Goal: Transaction & Acquisition: Download file/media

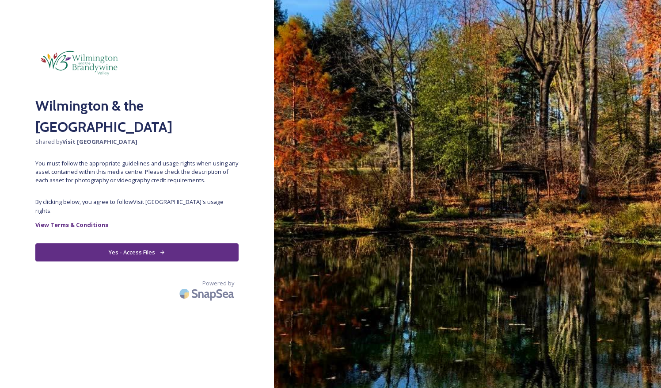
click at [130, 246] on button "Yes - Access Files" at bounding box center [136, 252] width 203 height 18
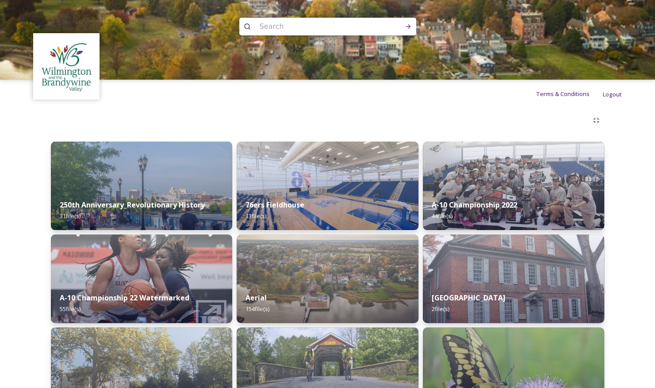
click at [281, 29] on input at bounding box center [315, 26] width 121 height 19
type input "jazz"
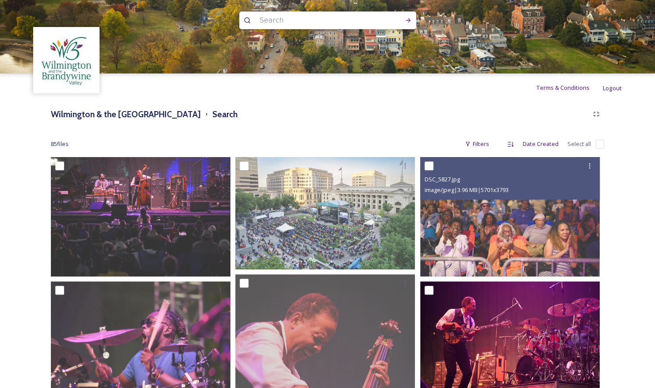
scroll to position [6, 0]
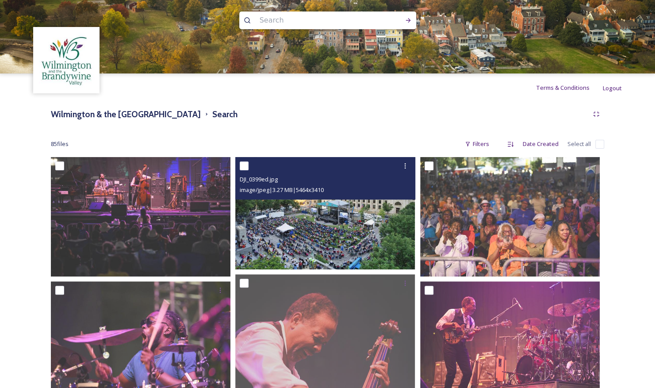
click at [360, 237] on img at bounding box center [325, 213] width 180 height 112
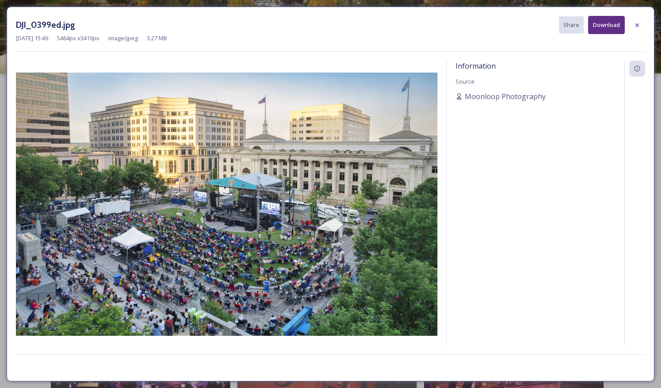
click at [604, 23] on button "Download" at bounding box center [606, 25] width 37 height 18
click at [634, 26] on icon at bounding box center [637, 25] width 7 height 7
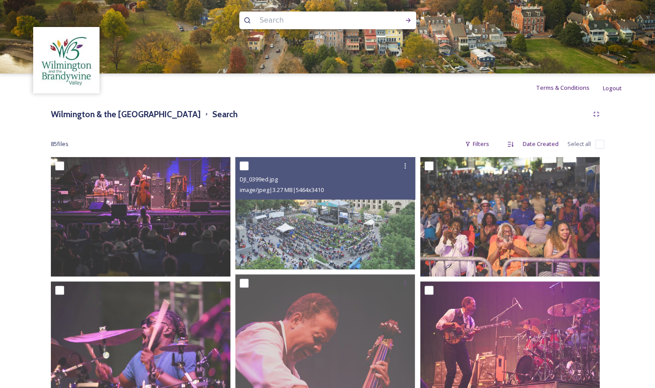
click at [271, 24] on input at bounding box center [315, 20] width 121 height 19
type input "marathon"
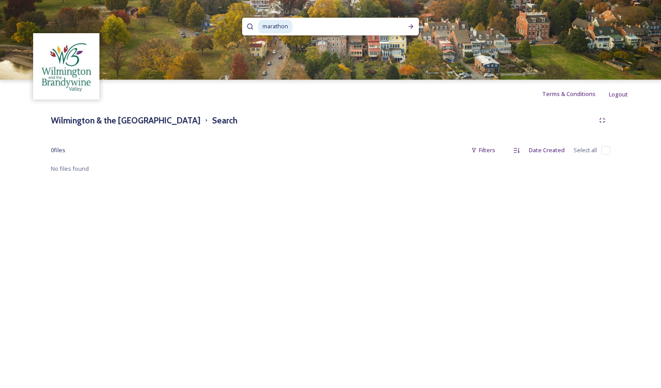
click at [287, 26] on span "marathon" at bounding box center [275, 26] width 34 height 13
click at [303, 27] on input at bounding box center [345, 26] width 103 height 19
type input "m"
type input "run"
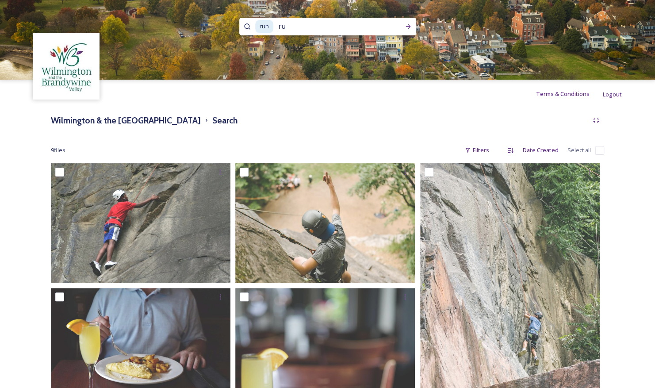
type input "r"
click at [318, 28] on input at bounding box center [315, 26] width 121 height 19
type input "m"
type input "ladybug"
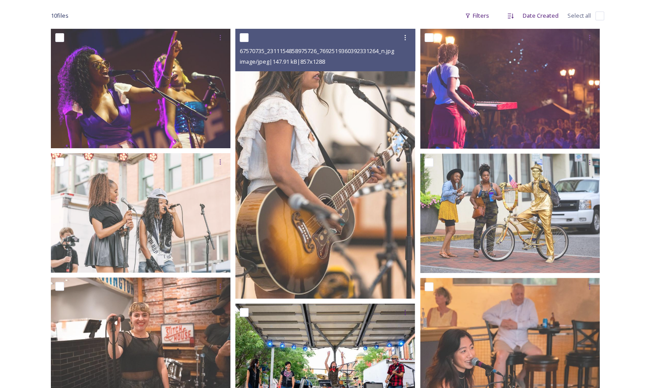
scroll to position [134, 0]
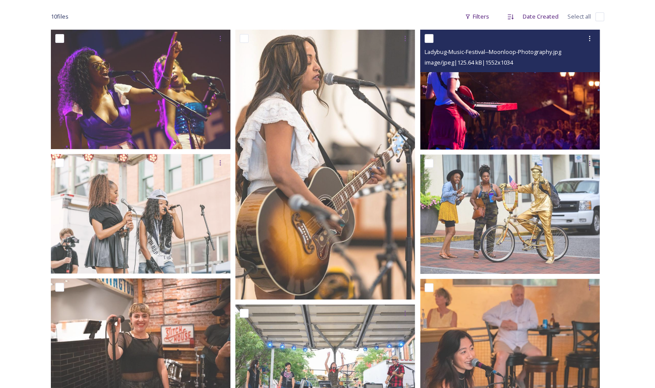
click at [492, 102] on img at bounding box center [510, 89] width 180 height 119
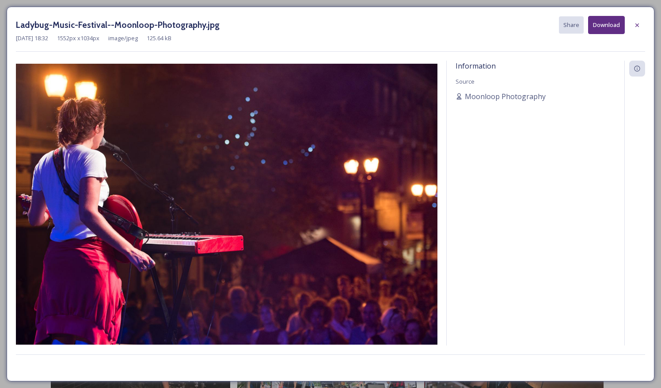
click at [609, 28] on button "Download" at bounding box center [606, 25] width 37 height 18
click at [635, 26] on icon at bounding box center [637, 25] width 7 height 7
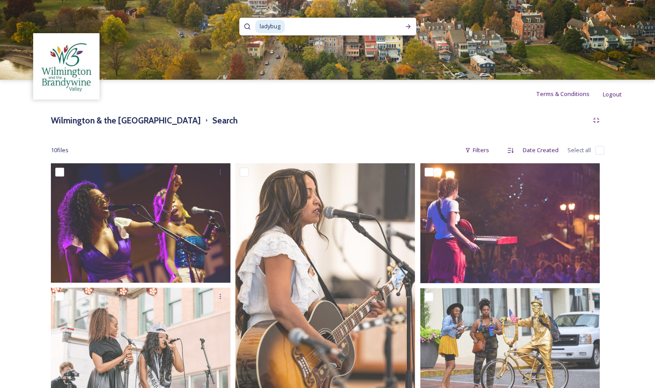
click at [287, 23] on input at bounding box center [339, 26] width 106 height 19
type input "l"
type input "grand prix\"
type input "grand prix"
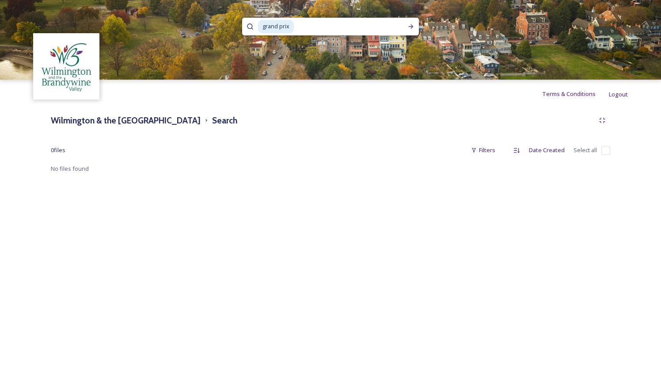
click at [287, 122] on div "Wilmington & the Brandywine Valley Media Library Search" at bounding box center [331, 120] width 560 height 16
click at [296, 26] on input at bounding box center [346, 26] width 103 height 19
type input "g"
type input "cycling"
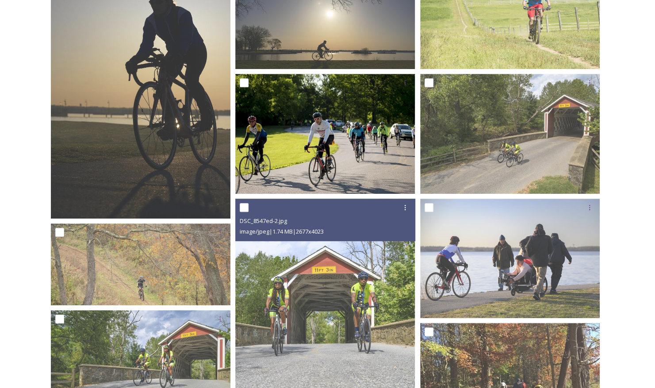
scroll to position [212, 0]
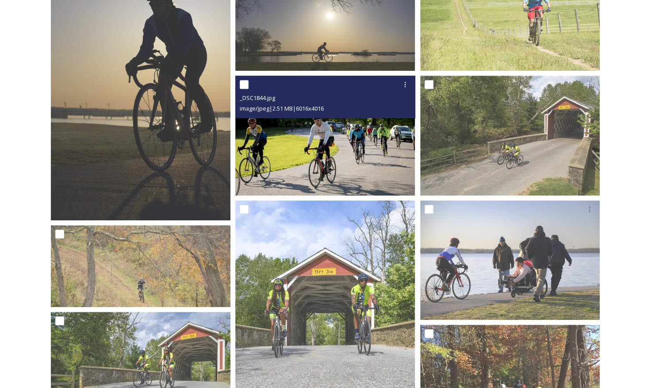
click at [357, 164] on img at bounding box center [325, 136] width 180 height 120
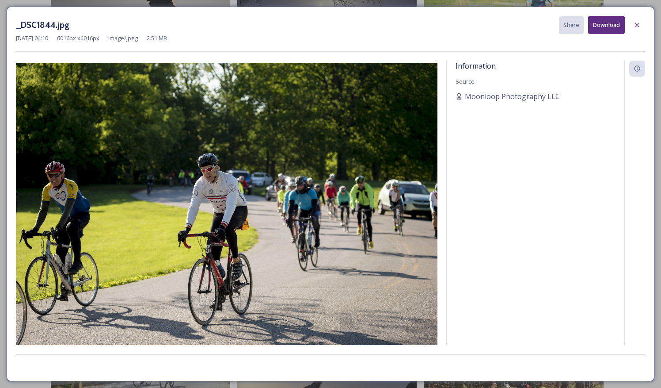
click at [612, 26] on button "Download" at bounding box center [606, 25] width 37 height 18
click at [639, 23] on icon at bounding box center [638, 25] width 4 height 4
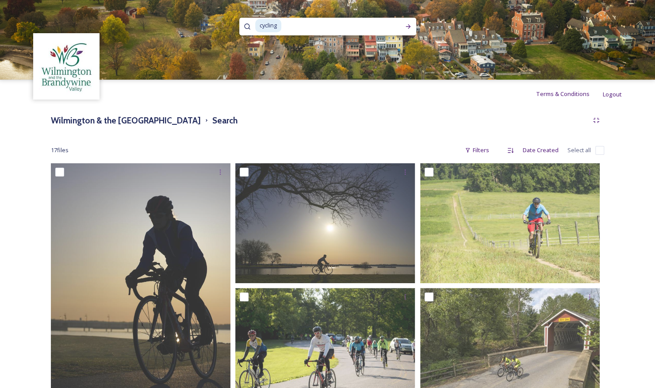
click at [291, 31] on input at bounding box center [336, 25] width 108 height 19
type input "c"
type input "antique"
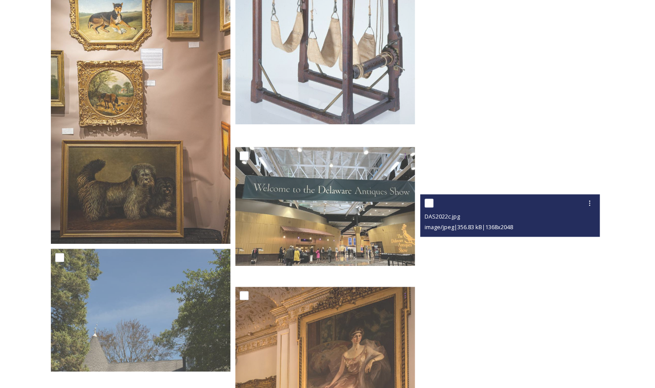
scroll to position [2435, 0]
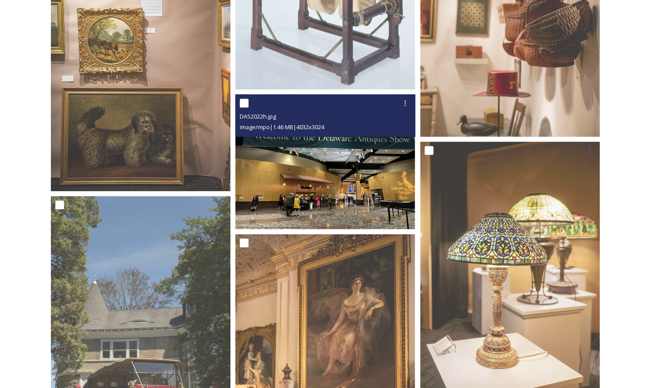
click at [339, 193] on img at bounding box center [325, 161] width 180 height 135
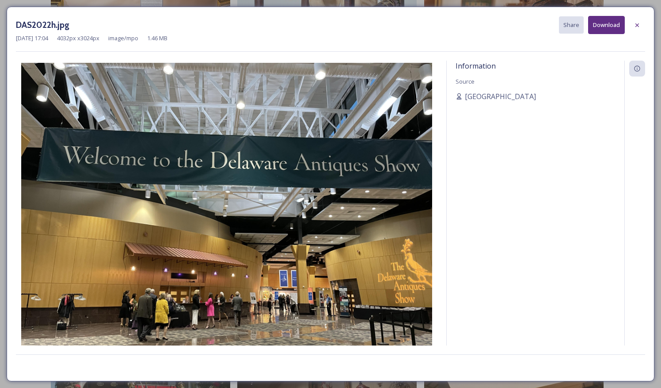
click at [607, 27] on button "Download" at bounding box center [606, 25] width 37 height 18
click at [639, 27] on icon at bounding box center [637, 25] width 7 height 7
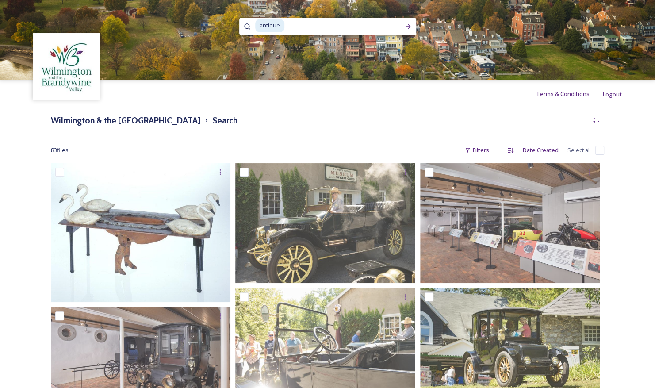
click at [295, 29] on input at bounding box center [338, 25] width 106 height 19
type input "a"
type input "art festival"
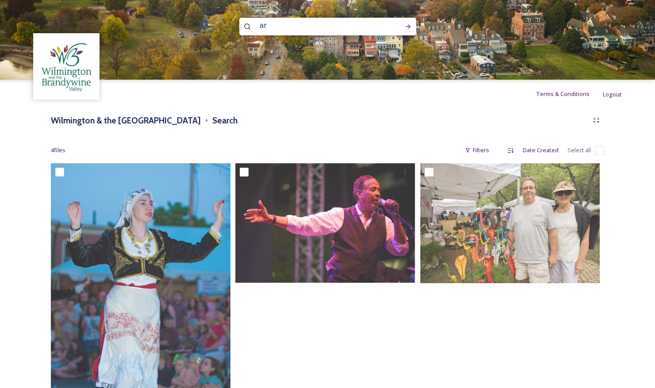
type input "a"
type input "brandywine art"
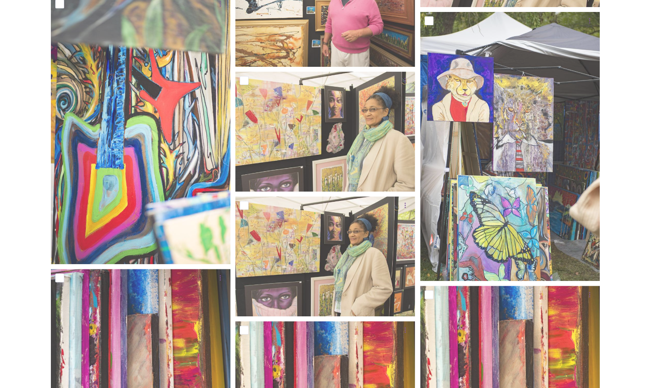
scroll to position [2031, 0]
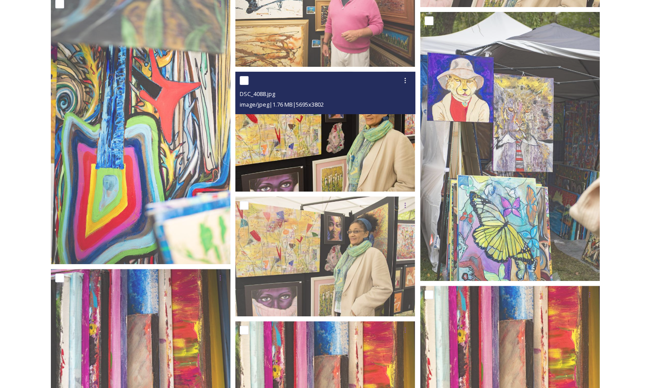
click at [344, 147] on img at bounding box center [325, 132] width 180 height 120
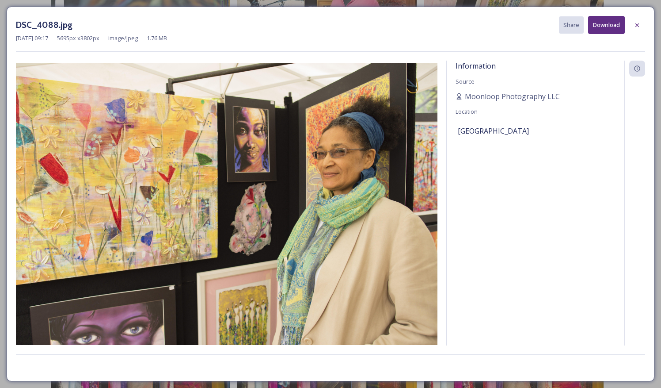
click at [603, 31] on button "Download" at bounding box center [606, 25] width 37 height 18
click at [639, 26] on icon at bounding box center [638, 25] width 4 height 4
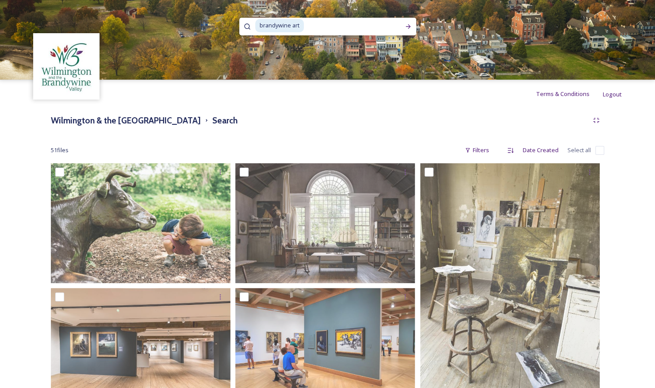
click at [326, 27] on input at bounding box center [353, 25] width 96 height 19
type input "b"
type input "flower market"
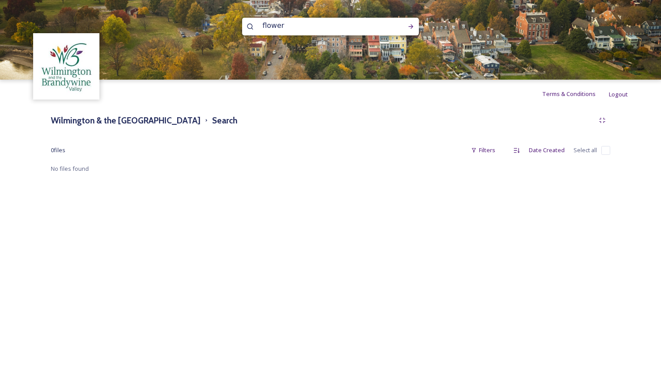
type input "flower"
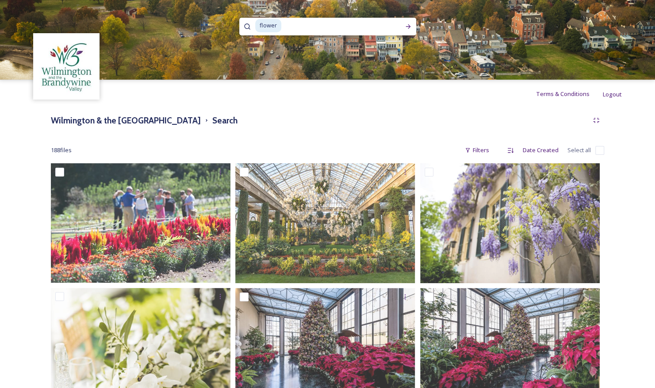
click at [285, 30] on input at bounding box center [336, 25] width 108 height 19
type input "f"
type input "[PERSON_NAME]"
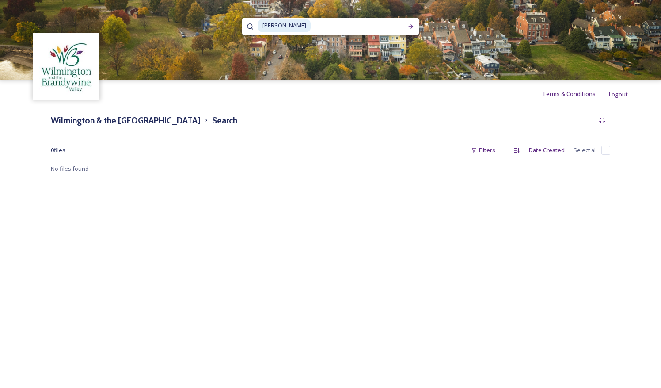
click at [312, 23] on input at bounding box center [358, 25] width 92 height 19
type input "m"
type input "e"
type input "people"
type input "people's festival"
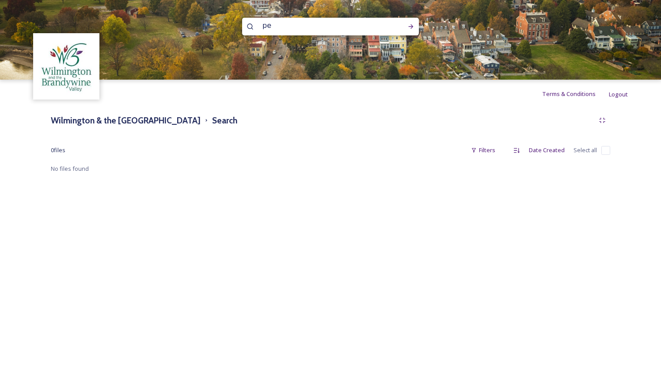
type input "p"
type input "festival"
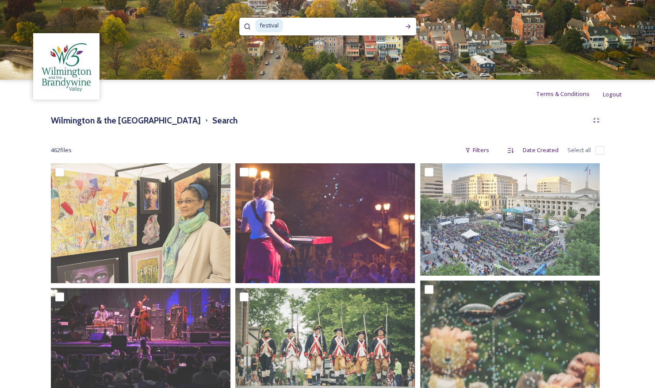
click at [295, 32] on input at bounding box center [337, 25] width 107 height 19
type input "f"
type input "one love park"
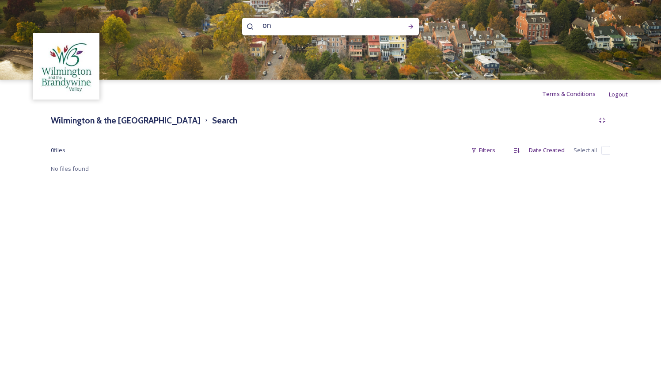
type input "o"
type input "[PERSON_NAME]"
type input "b"
type input "restaurant"
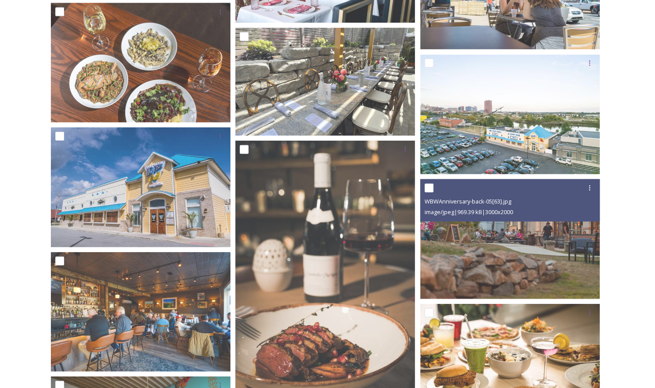
scroll to position [1150, 0]
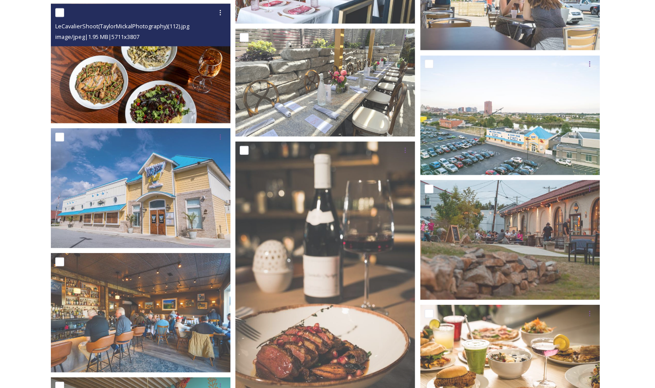
click at [195, 74] on img at bounding box center [141, 64] width 180 height 120
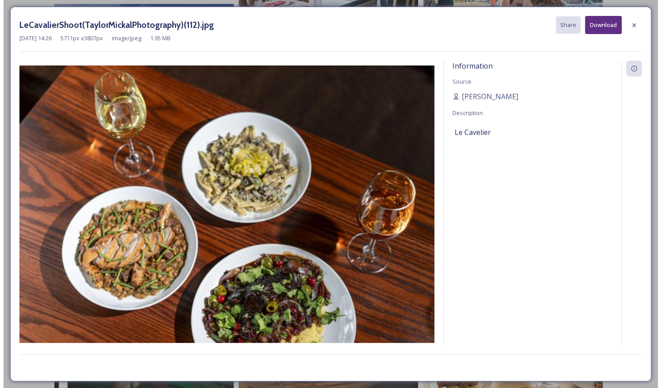
scroll to position [1025, 0]
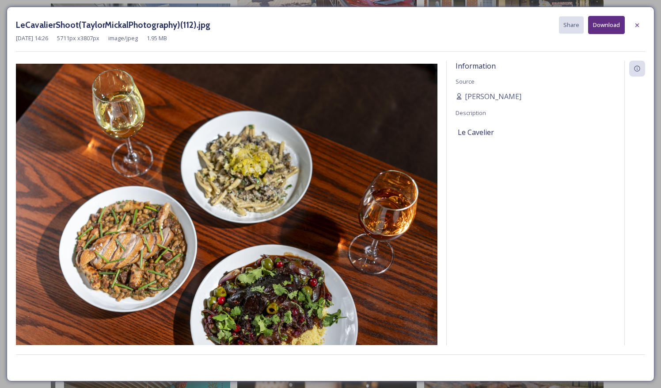
click at [597, 27] on button "Download" at bounding box center [606, 25] width 37 height 18
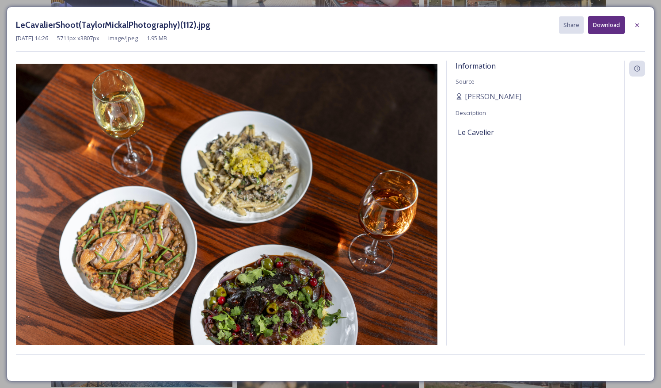
scroll to position [1035, 0]
